Goal: Go to known website: Access a specific website the user already knows

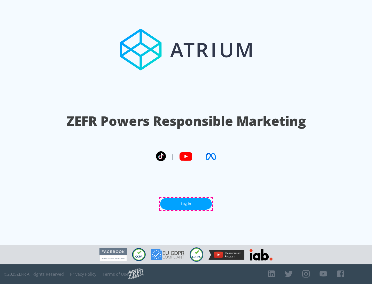
click at [186, 204] on link "Log In" at bounding box center [186, 204] width 52 height 12
